Goal: Answer question/provide support: Share knowledge or assist other users

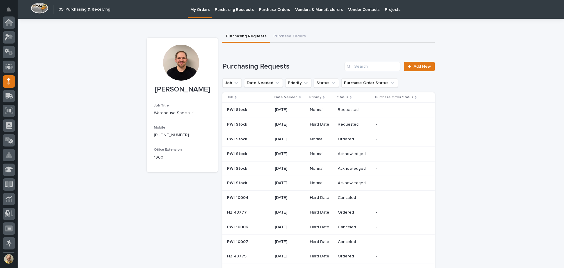
scroll to position [59, 0]
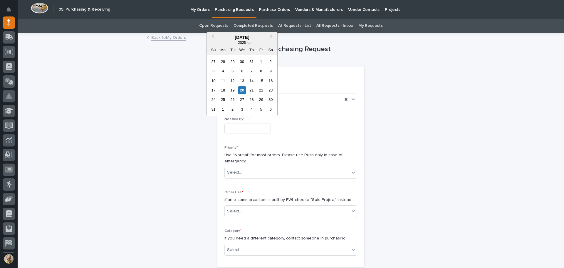
click at [243, 123] on input "text" at bounding box center [248, 128] width 46 height 10
click at [223, 101] on div "25" at bounding box center [223, 100] width 8 height 8
type input "**********"
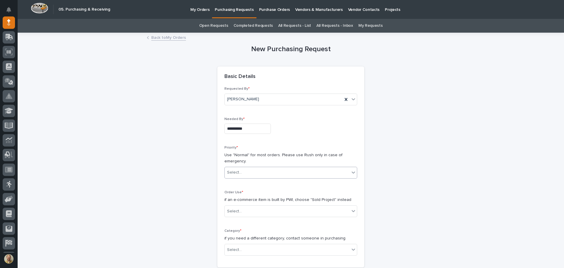
click at [242, 172] on div "Select..." at bounding box center [287, 173] width 125 height 10
click at [233, 207] on div "Normal" at bounding box center [289, 204] width 132 height 10
click at [233, 209] on div "Select..." at bounding box center [234, 211] width 15 height 6
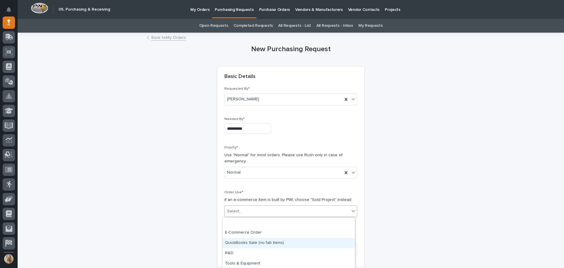
scroll to position [21, 0]
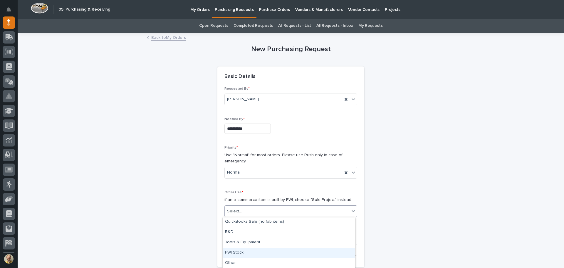
click at [237, 249] on div "PWI Stock" at bounding box center [289, 252] width 132 height 10
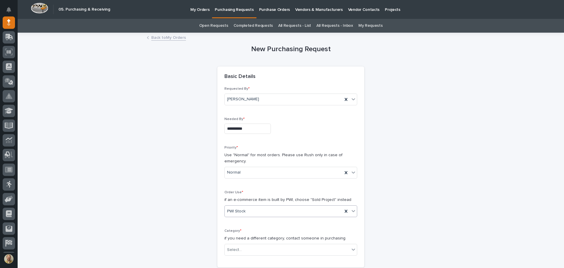
scroll to position [59, 0]
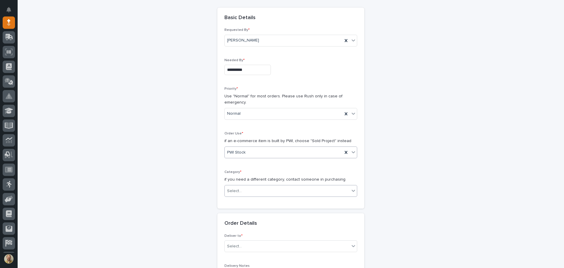
click at [247, 190] on div "Select..." at bounding box center [287, 191] width 125 height 10
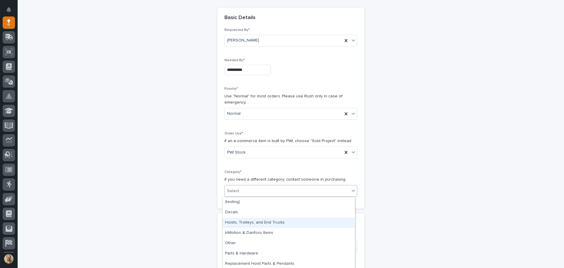
click at [249, 221] on div "Hoists, Trolleys, and End Trucks" at bounding box center [289, 223] width 132 height 10
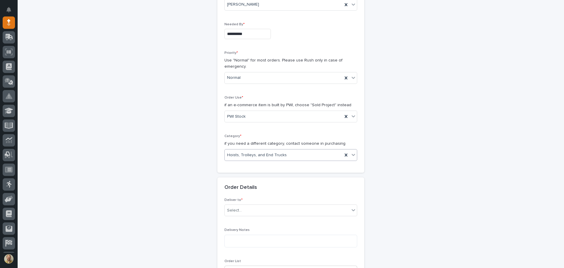
scroll to position [147, 0]
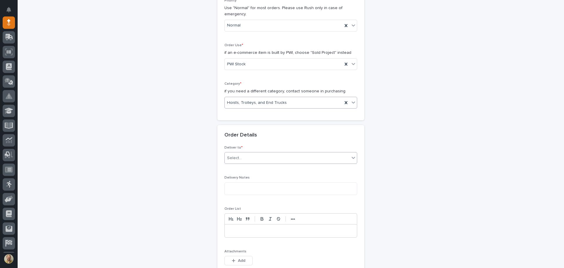
click at [252, 160] on div "Select..." at bounding box center [287, 158] width 125 height 10
click at [249, 171] on div "PWI" at bounding box center [289, 169] width 132 height 10
click at [247, 188] on textarea at bounding box center [291, 188] width 133 height 13
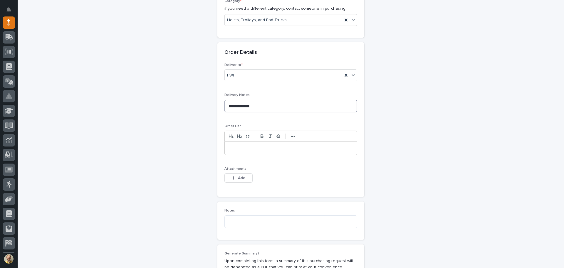
scroll to position [235, 0]
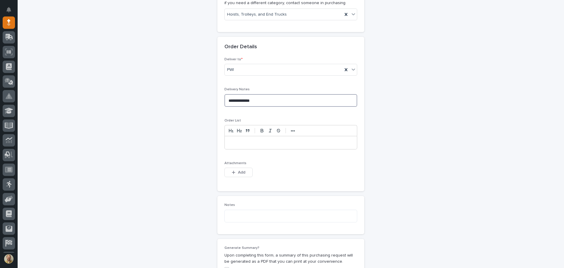
type textarea "**********"
click at [264, 145] on div at bounding box center [291, 142] width 132 height 13
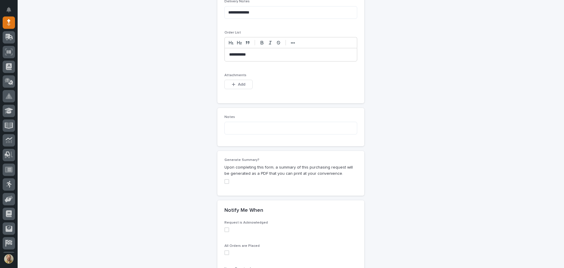
scroll to position [323, 0]
click at [251, 128] on textarea at bounding box center [291, 127] width 133 height 13
click at [225, 180] on span at bounding box center [227, 181] width 5 height 5
type textarea "**********"
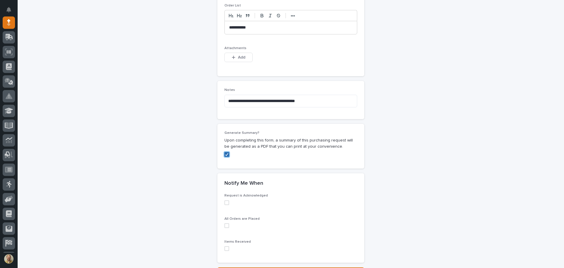
scroll to position [382, 0]
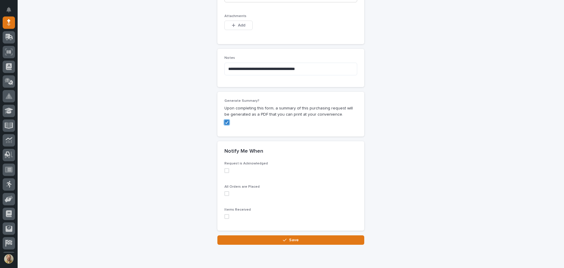
click at [228, 173] on label at bounding box center [291, 170] width 133 height 5
click at [227, 173] on label at bounding box center [291, 170] width 133 height 5
click at [227, 192] on span at bounding box center [227, 193] width 5 height 5
click at [227, 192] on icon at bounding box center [227, 193] width 2 height 2
click at [225, 216] on span at bounding box center [227, 216] width 5 height 5
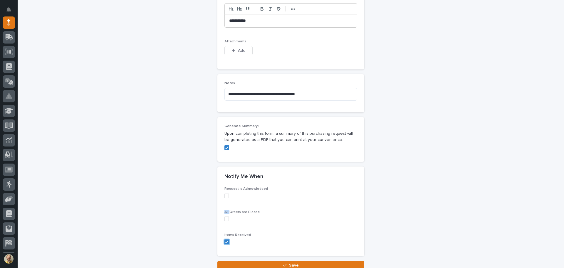
scroll to position [405, 0]
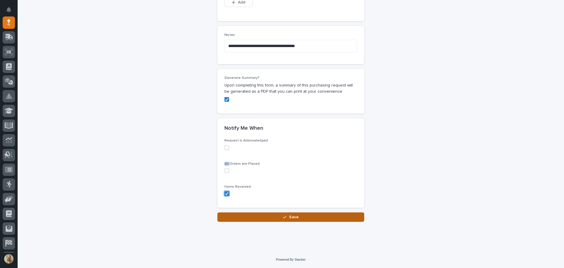
click at [281, 216] on button "Save" at bounding box center [291, 216] width 147 height 9
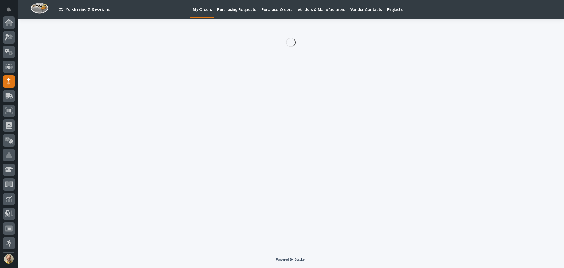
scroll to position [59, 0]
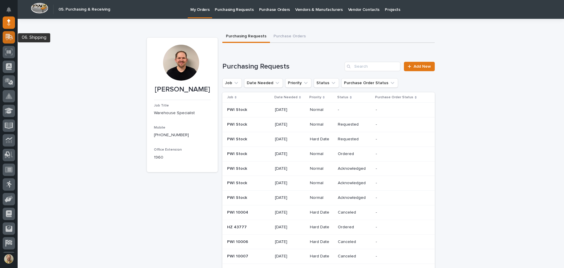
click at [7, 37] on icon at bounding box center [8, 38] width 7 height 6
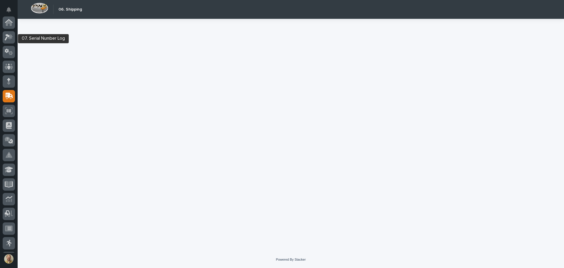
scroll to position [73, 0]
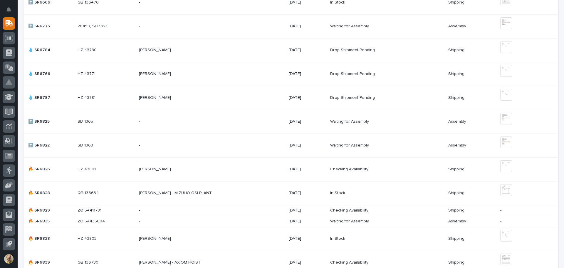
scroll to position [353, 0]
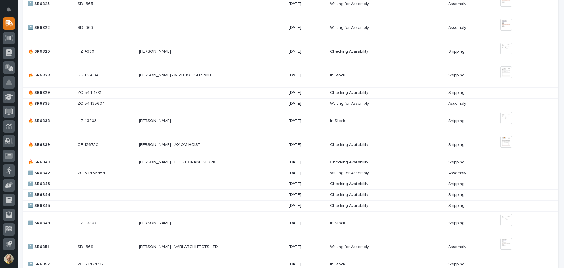
click at [213, 142] on p at bounding box center [190, 144] width 103 height 5
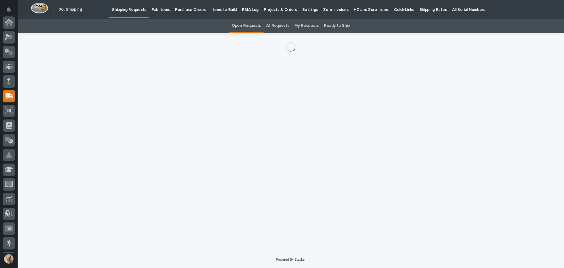
scroll to position [73, 0]
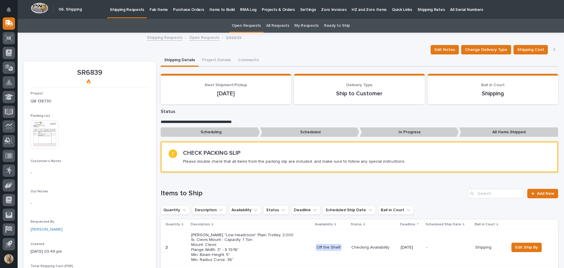
click at [46, 131] on img at bounding box center [45, 134] width 28 height 28
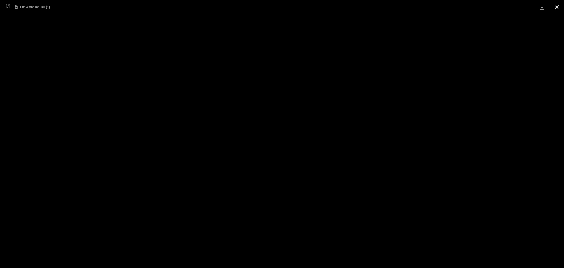
click at [558, 6] on button "Close gallery" at bounding box center [557, 7] width 15 height 14
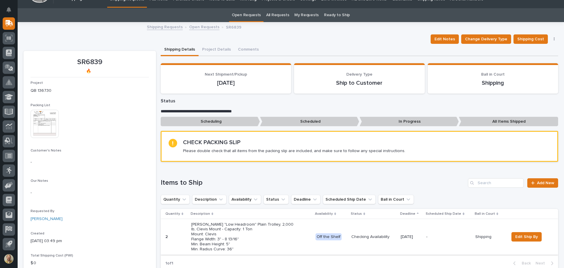
scroll to position [0, 0]
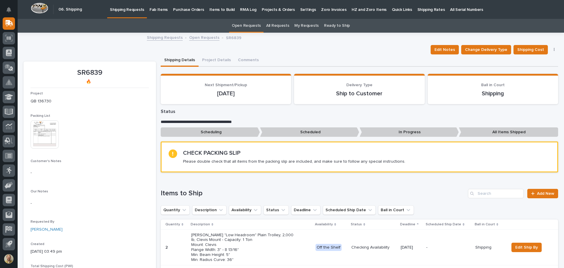
click at [53, 140] on img at bounding box center [45, 134] width 28 height 28
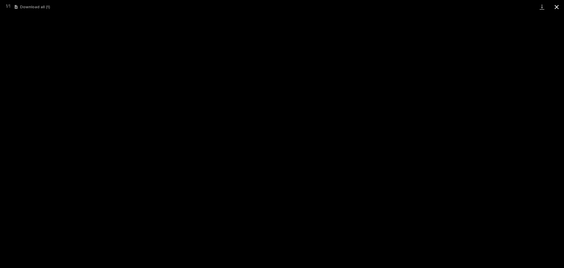
click at [558, 10] on button "Close gallery" at bounding box center [557, 7] width 15 height 14
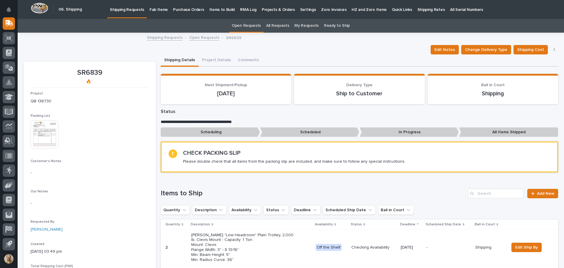
click at [163, 35] on link "Shipping Requests" at bounding box center [165, 37] width 36 height 7
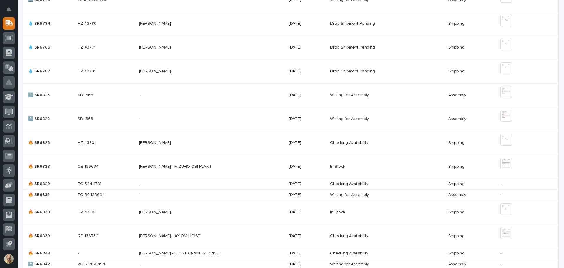
scroll to position [265, 0]
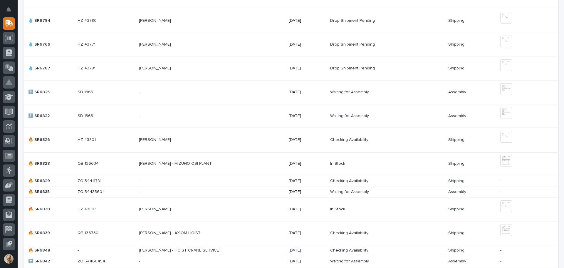
click at [508, 135] on img at bounding box center [507, 137] width 12 height 12
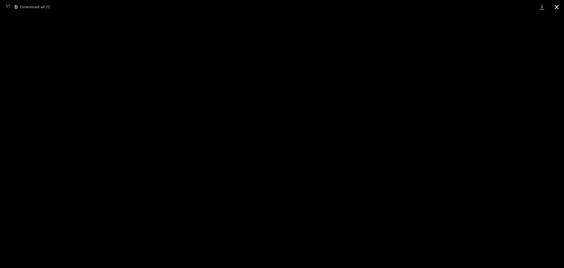
click at [555, 6] on button "Close gallery" at bounding box center [557, 7] width 15 height 14
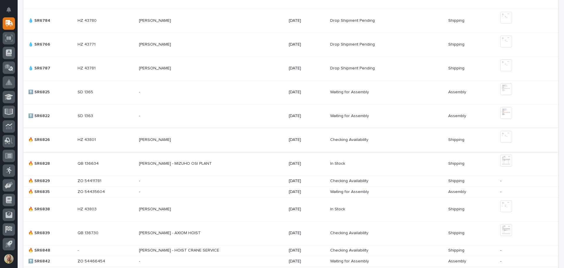
click at [506, 135] on img at bounding box center [507, 137] width 12 height 12
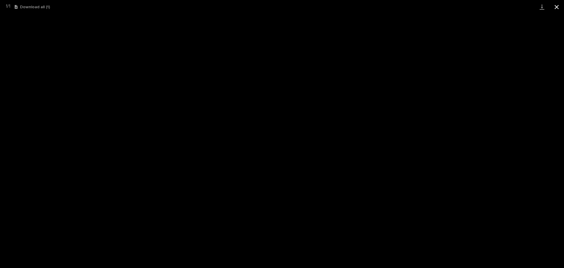
click at [556, 8] on button "Close gallery" at bounding box center [557, 7] width 15 height 14
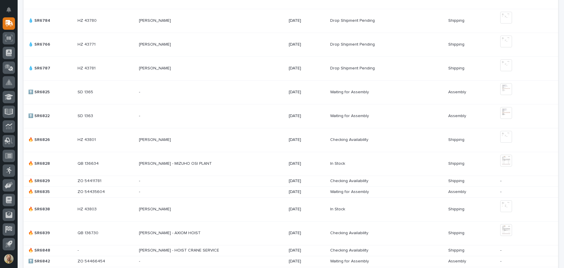
click at [267, 179] on div "- -" at bounding box center [211, 181] width 145 height 10
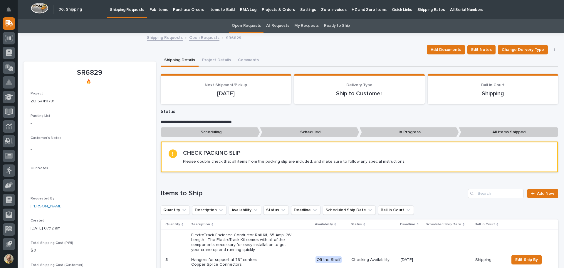
click at [161, 35] on link "Shipping Requests" at bounding box center [165, 37] width 36 height 7
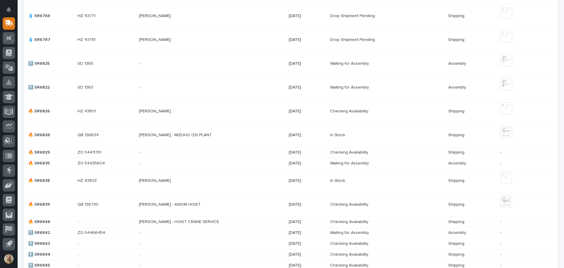
scroll to position [294, 0]
click at [504, 174] on img at bounding box center [507, 177] width 12 height 12
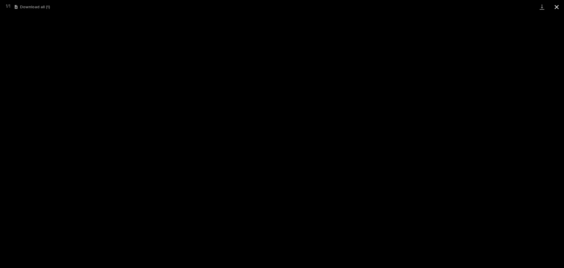
click at [558, 8] on button "Close gallery" at bounding box center [557, 7] width 15 height 14
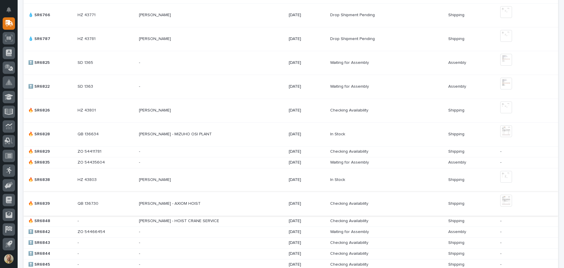
click at [510, 199] on img at bounding box center [507, 201] width 12 height 12
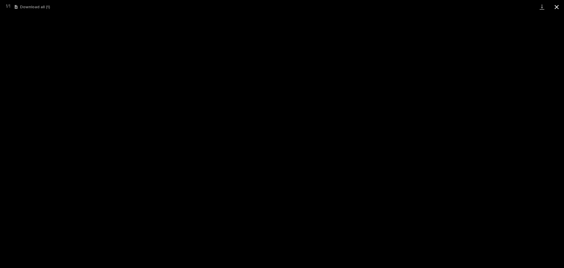
click at [558, 6] on button "Close gallery" at bounding box center [557, 7] width 15 height 14
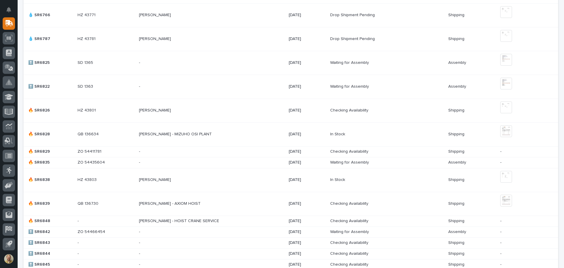
click at [409, 219] on p at bounding box center [381, 220] width 103 height 5
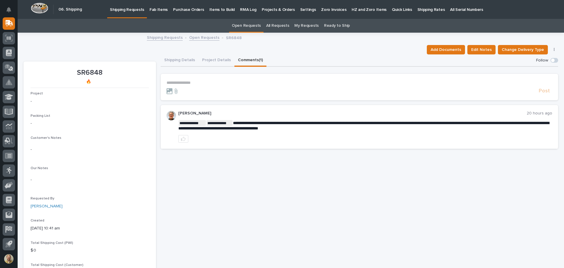
click at [252, 61] on button "Comments (1)" at bounding box center [251, 60] width 32 height 12
click at [165, 36] on link "Shipping Requests" at bounding box center [165, 37] width 36 height 7
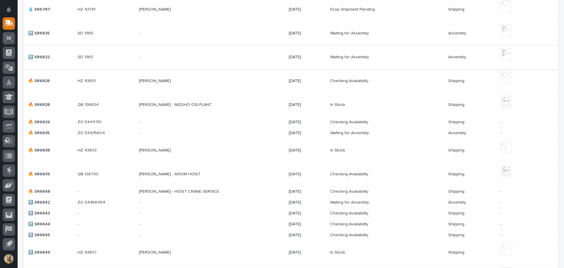
scroll to position [470, 0]
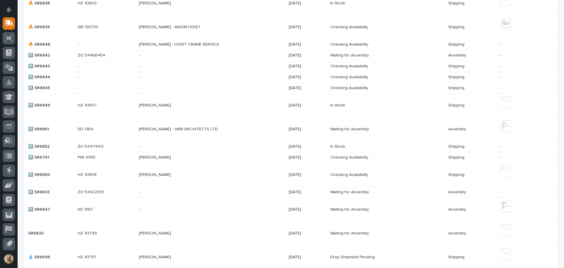
click at [155, 68] on p at bounding box center [190, 66] width 103 height 5
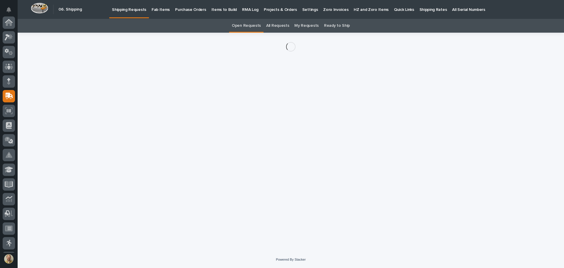
scroll to position [73, 0]
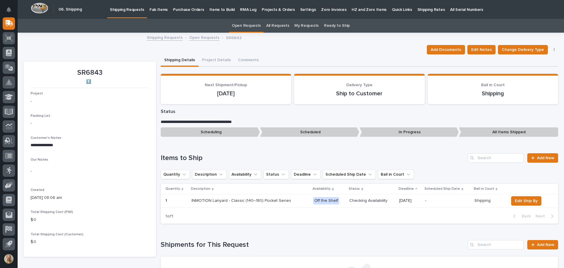
click at [118, 11] on p "Shipping Requests" at bounding box center [127, 6] width 34 height 12
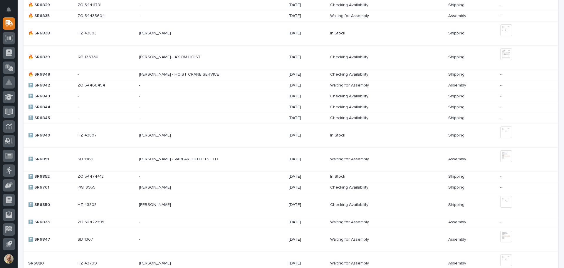
scroll to position [441, 0]
click at [209, 108] on p at bounding box center [190, 106] width 103 height 5
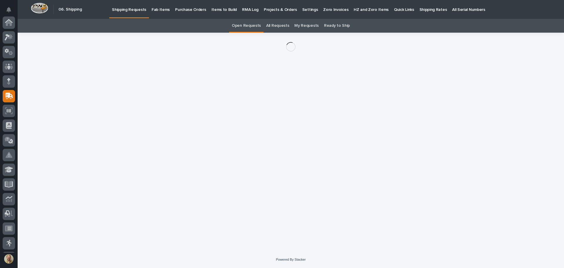
scroll to position [73, 0]
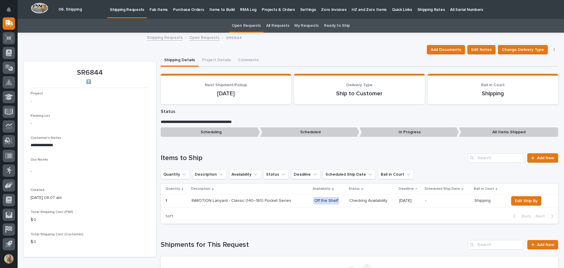
click at [159, 36] on link "Shipping Requests" at bounding box center [165, 37] width 36 height 7
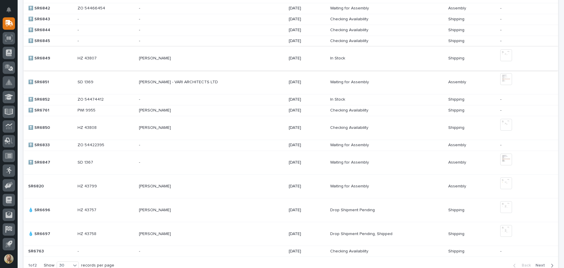
scroll to position [455, 0]
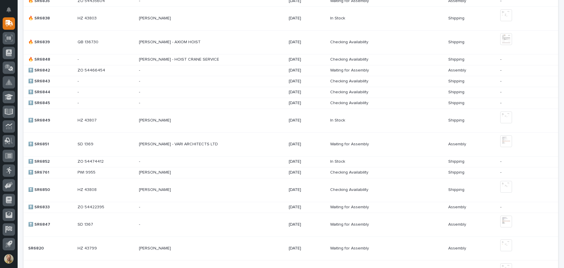
click at [170, 101] on p at bounding box center [190, 103] width 103 height 5
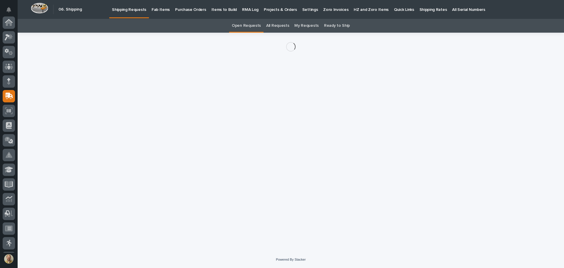
scroll to position [73, 0]
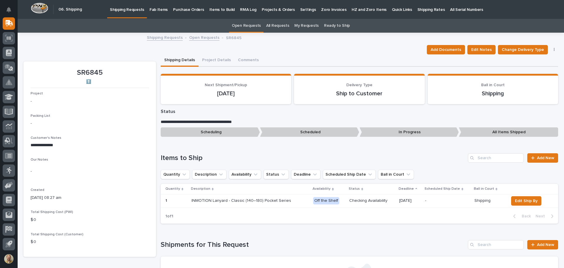
click at [158, 35] on link "Shipping Requests" at bounding box center [165, 37] width 36 height 7
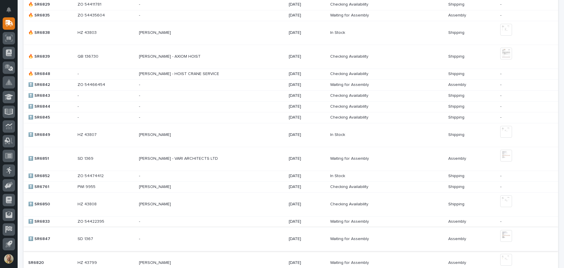
scroll to position [411, 0]
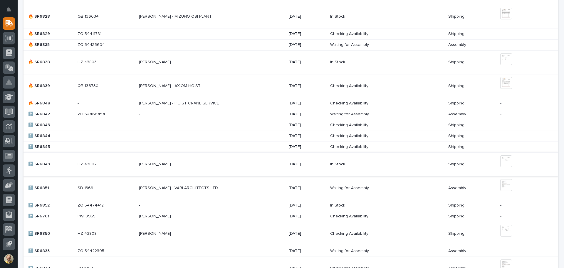
click at [503, 158] on img at bounding box center [507, 161] width 12 height 12
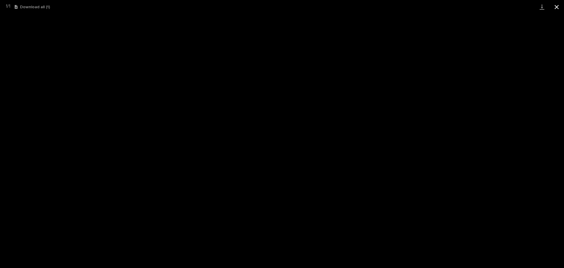
click at [558, 0] on button "Close gallery" at bounding box center [557, 7] width 15 height 14
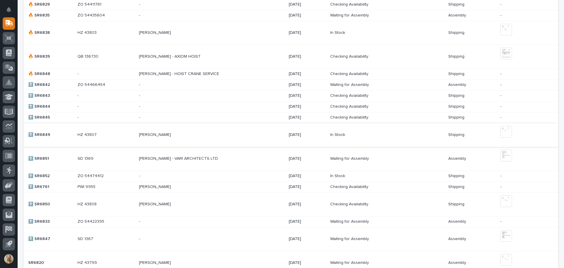
scroll to position [470, 0]
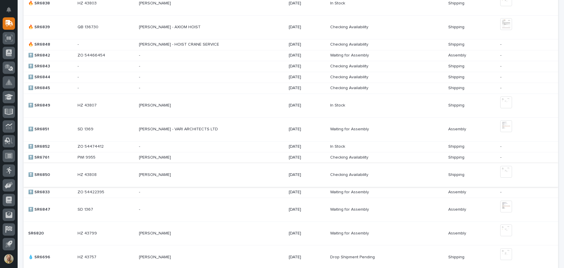
click at [504, 171] on img at bounding box center [507, 172] width 12 height 12
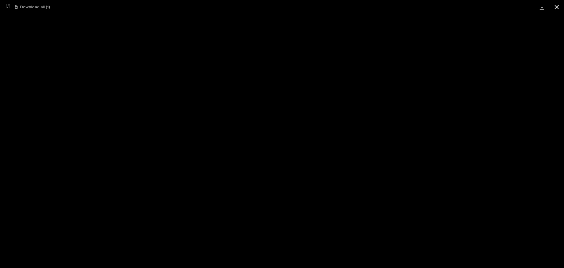
click at [555, 7] on button "Close gallery" at bounding box center [557, 7] width 15 height 14
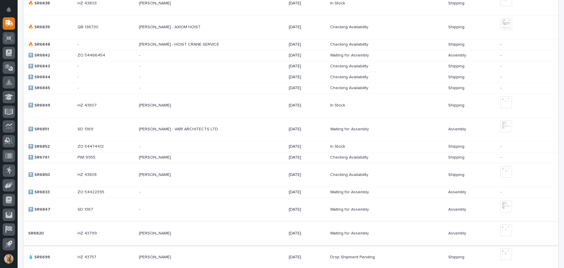
click at [501, 230] on img at bounding box center [507, 230] width 12 height 12
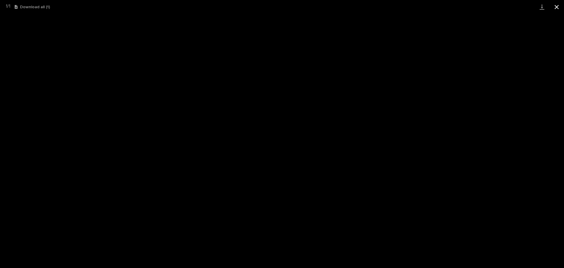
click at [559, 6] on button "Close gallery" at bounding box center [557, 7] width 15 height 14
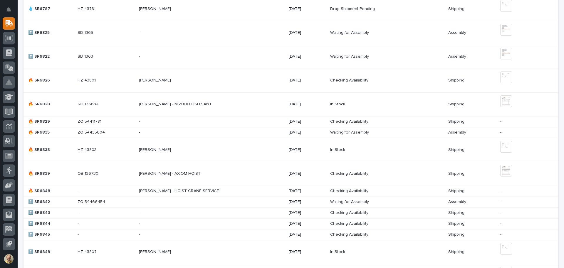
scroll to position [323, 0]
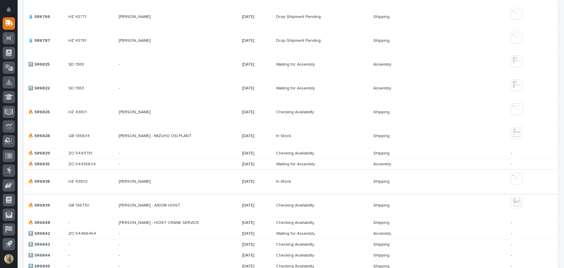
scroll to position [294, 0]
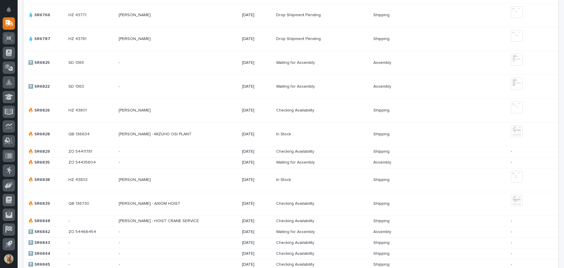
click at [86, 201] on p "QB 136730" at bounding box center [79, 203] width 22 height 6
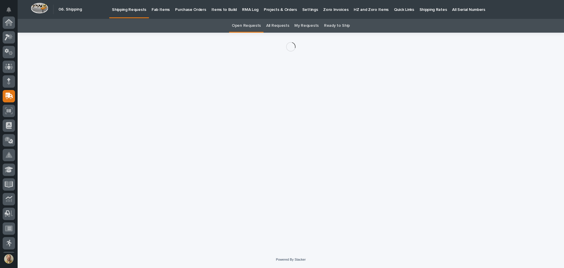
scroll to position [73, 0]
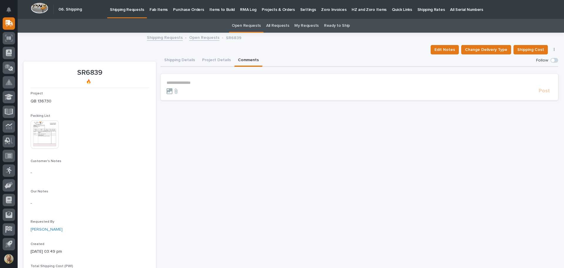
click at [248, 60] on button "Comments" at bounding box center [249, 60] width 28 height 12
click at [194, 84] on p "**********" at bounding box center [360, 82] width 386 height 5
click at [545, 95] on span "Post" at bounding box center [544, 93] width 11 height 7
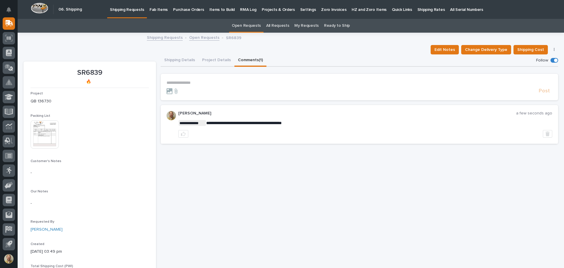
click at [233, 258] on div "**********" at bounding box center [360, 182] width 398 height 256
click at [161, 37] on link "Shipping Requests" at bounding box center [165, 37] width 36 height 7
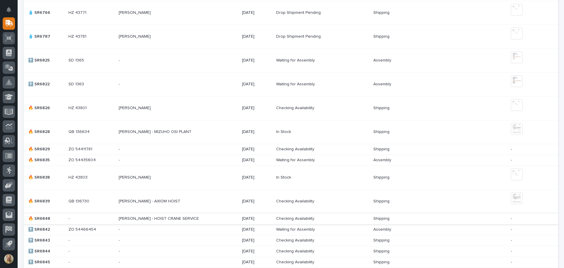
scroll to position [294, 0]
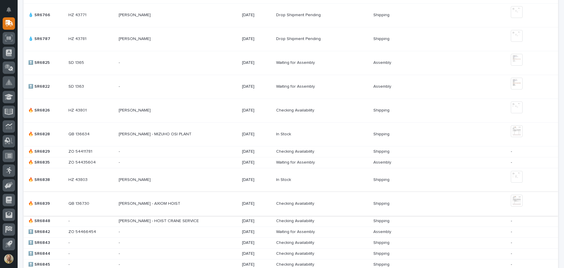
click at [512, 198] on img at bounding box center [517, 201] width 12 height 12
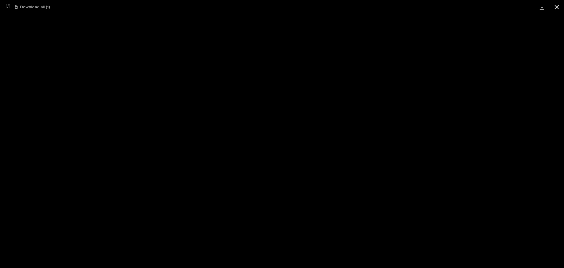
click at [556, 5] on button "Close gallery" at bounding box center [557, 7] width 15 height 14
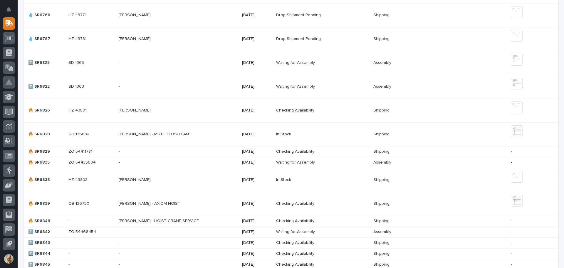
click at [434, 205] on p at bounding box center [425, 203] width 103 height 5
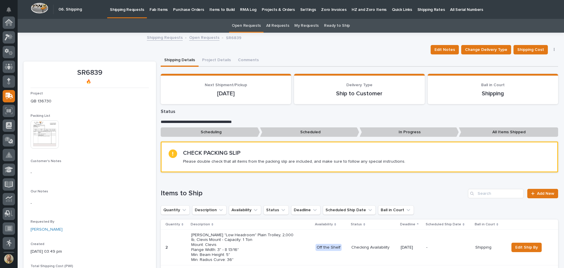
scroll to position [73, 0]
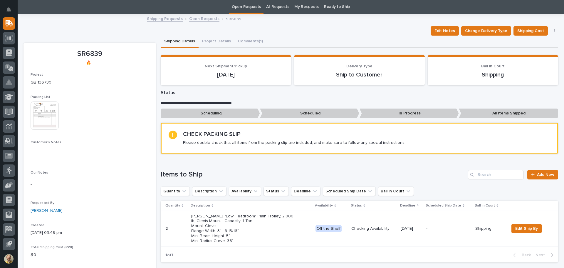
click at [383, 231] on div "Checking Availability" at bounding box center [374, 229] width 45 height 10
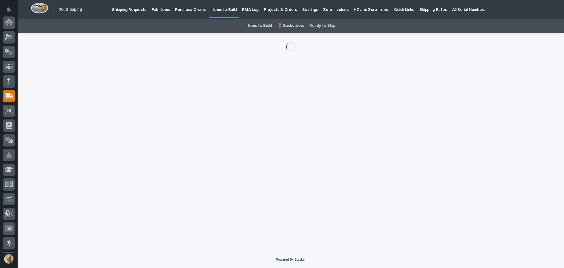
scroll to position [73, 0]
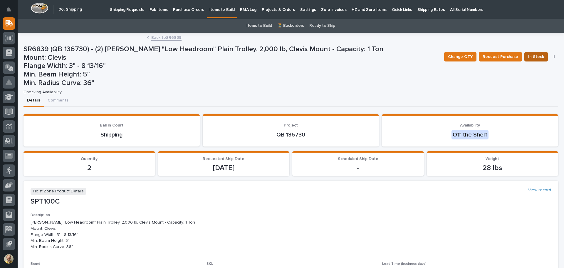
click at [529, 58] on span "In Stock" at bounding box center [536, 56] width 16 height 7
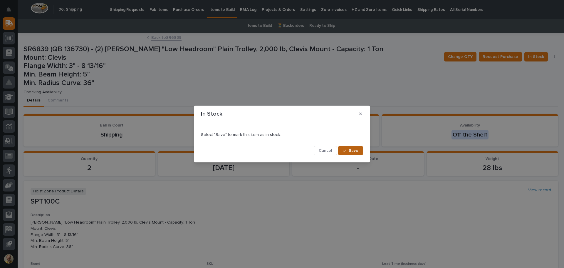
click at [354, 150] on span "Save" at bounding box center [354, 150] width 10 height 5
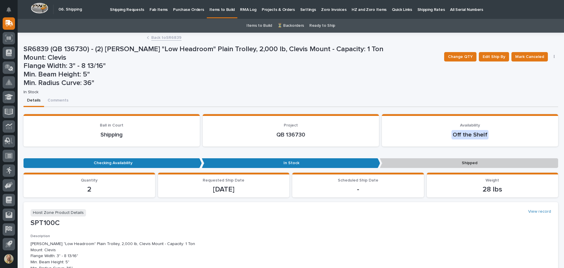
click at [175, 38] on link "Back to SR6839" at bounding box center [166, 37] width 30 height 7
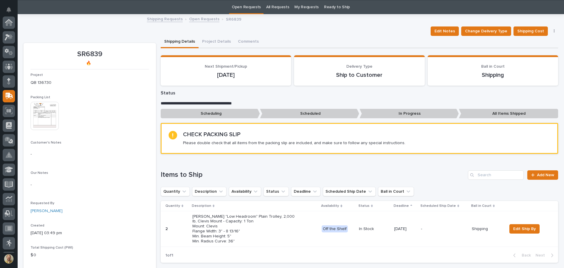
scroll to position [73, 0]
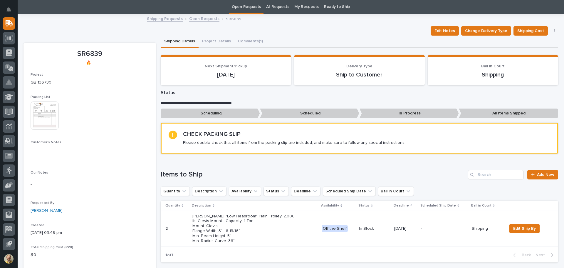
click at [189, 17] on link "Open Requests" at bounding box center [204, 18] width 30 height 7
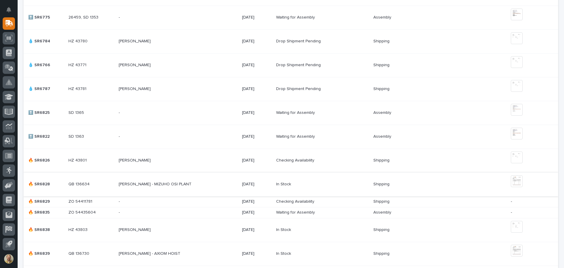
scroll to position [254, 0]
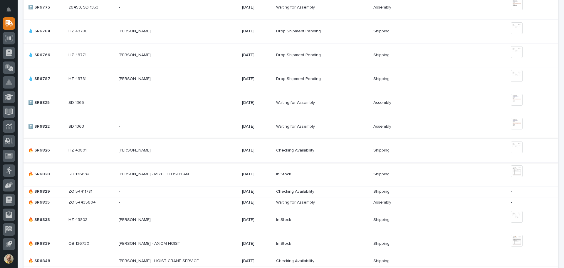
click at [516, 147] on img at bounding box center [517, 147] width 12 height 12
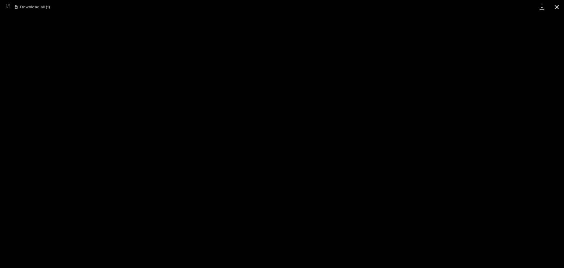
click at [559, 10] on button "Close gallery" at bounding box center [557, 7] width 15 height 14
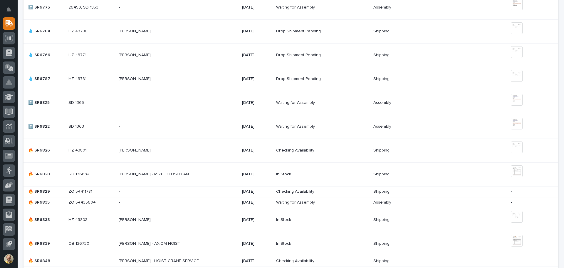
click at [476, 151] on p at bounding box center [425, 150] width 103 height 5
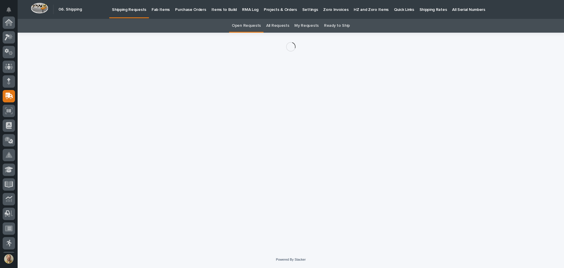
scroll to position [73, 0]
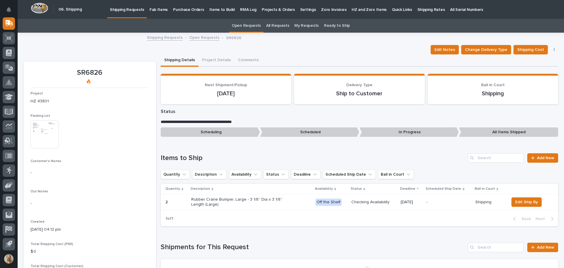
click at [42, 135] on img at bounding box center [45, 134] width 28 height 28
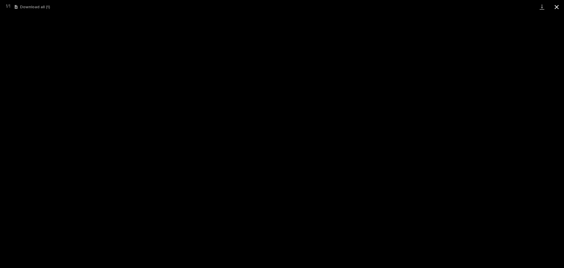
click at [557, 6] on button "Close gallery" at bounding box center [557, 7] width 15 height 14
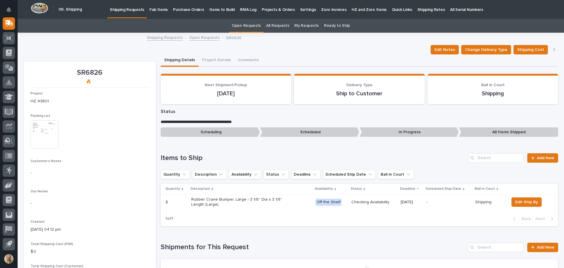
click at [437, 201] on p "-" at bounding box center [448, 202] width 44 height 5
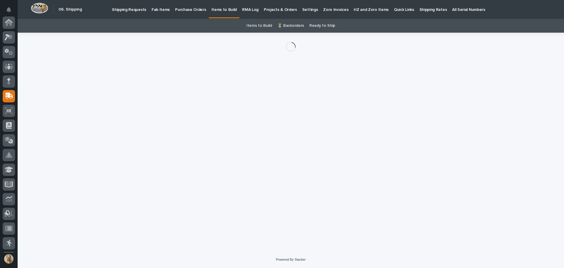
scroll to position [73, 0]
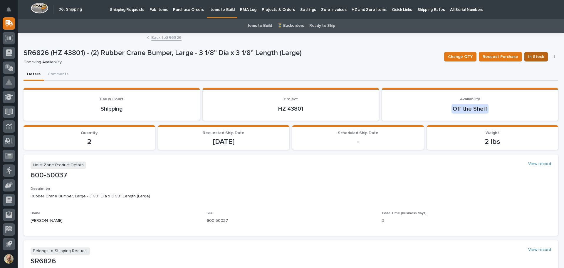
click at [534, 59] on span "In Stock" at bounding box center [536, 56] width 16 height 7
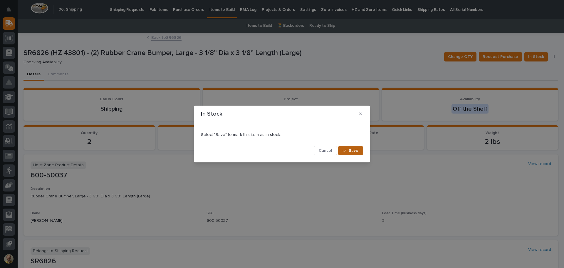
click at [356, 150] on span "Save" at bounding box center [354, 150] width 10 height 5
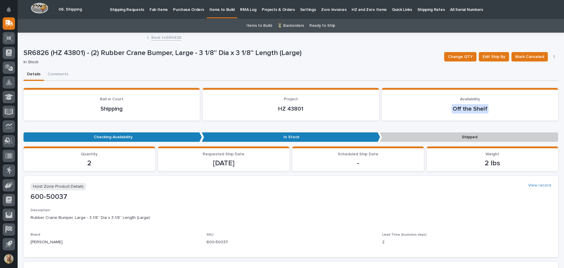
click at [170, 37] on link "Back to SR6826" at bounding box center [166, 37] width 30 height 7
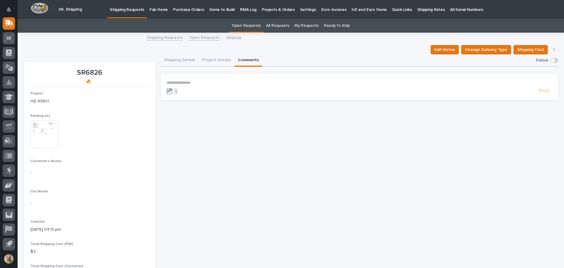
click at [246, 57] on button "Comments" at bounding box center [249, 60] width 28 height 12
click at [187, 81] on p "**********" at bounding box center [360, 82] width 386 height 5
click at [544, 92] on span "Post" at bounding box center [544, 93] width 11 height 7
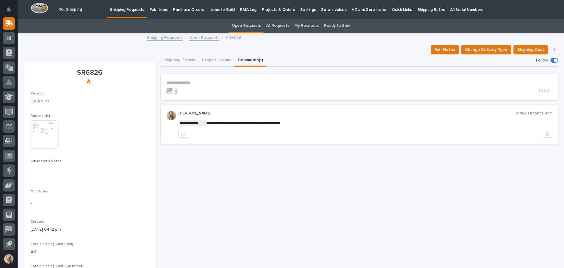
click at [164, 38] on link "Shipping Requests" at bounding box center [165, 37] width 36 height 7
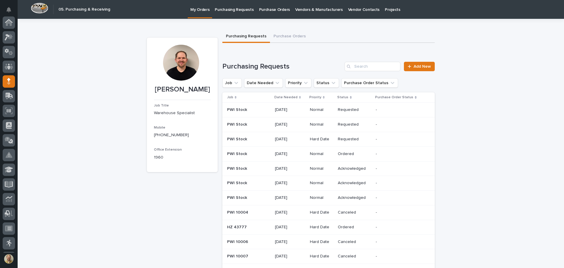
scroll to position [59, 0]
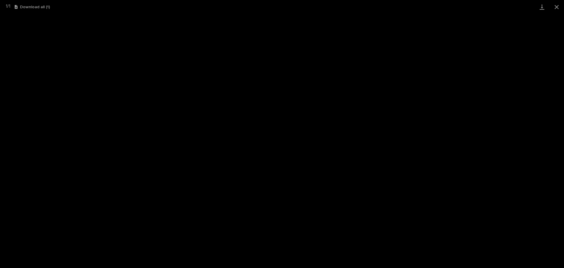
scroll to position [73, 0]
